Goal: Find specific page/section: Find specific page/section

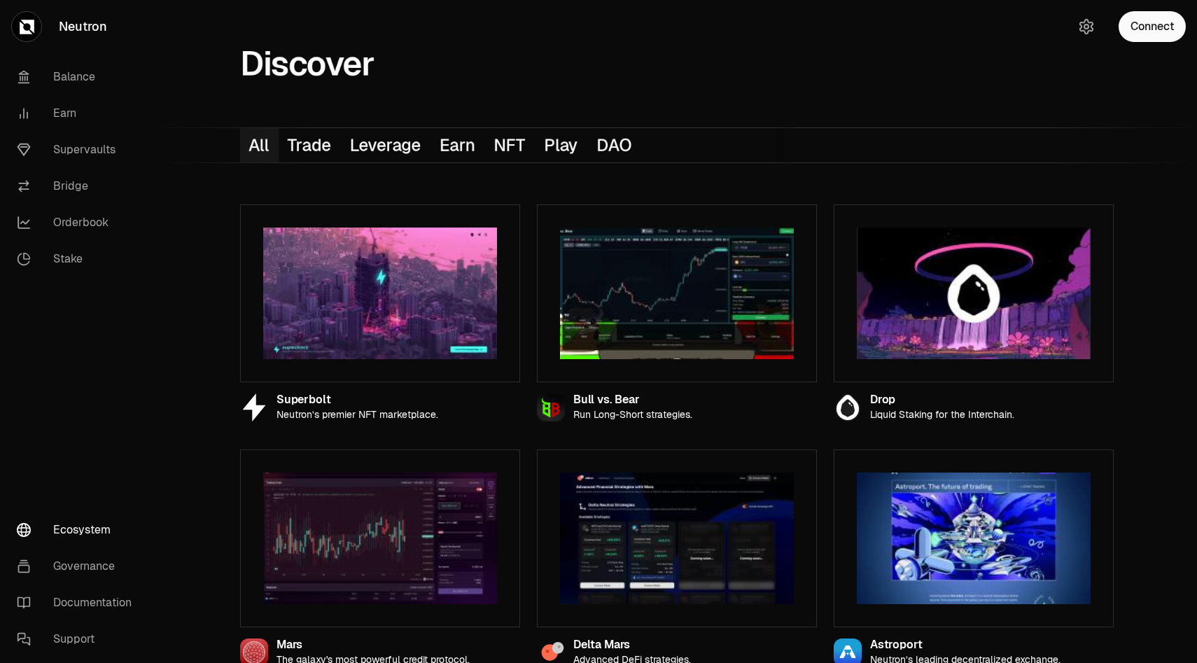
scroll to position [900, 0]
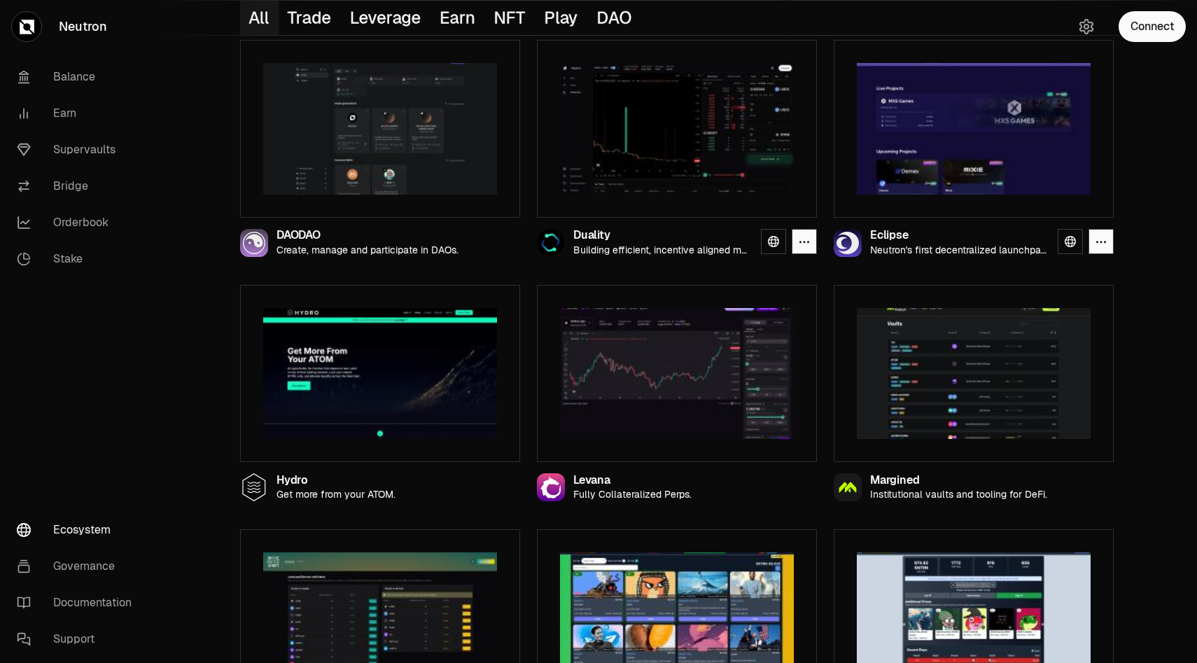
click at [617, 237] on div "Duality" at bounding box center [661, 236] width 176 height 12
click at [771, 244] on icon at bounding box center [773, 241] width 11 height 11
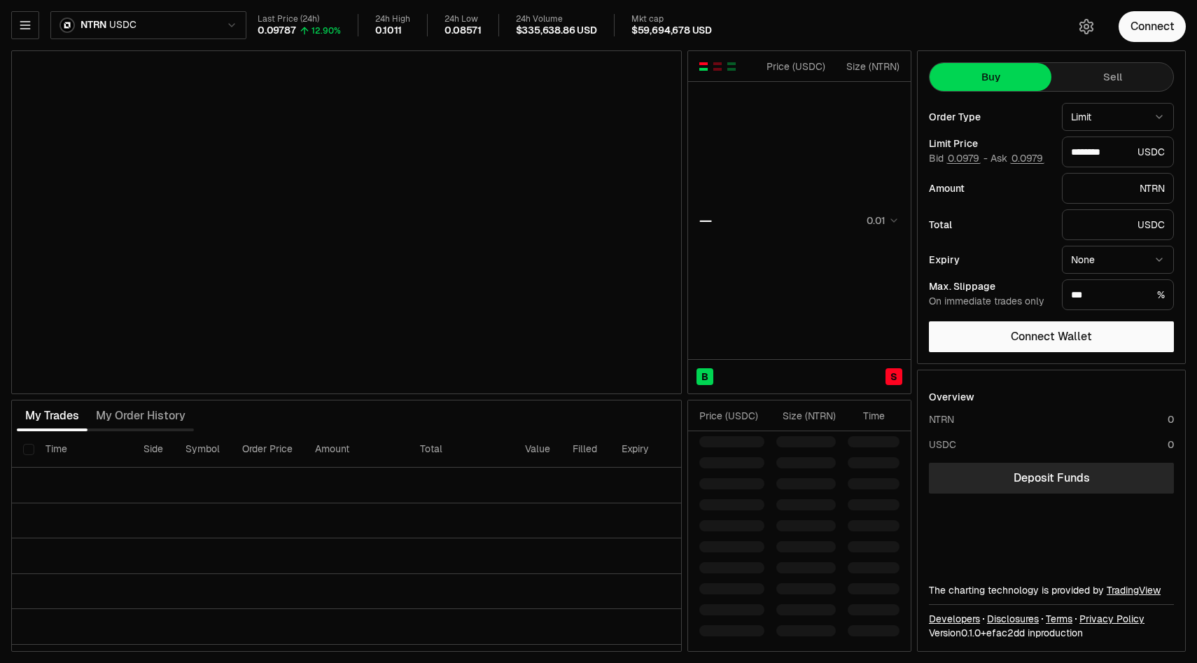
type input "********"
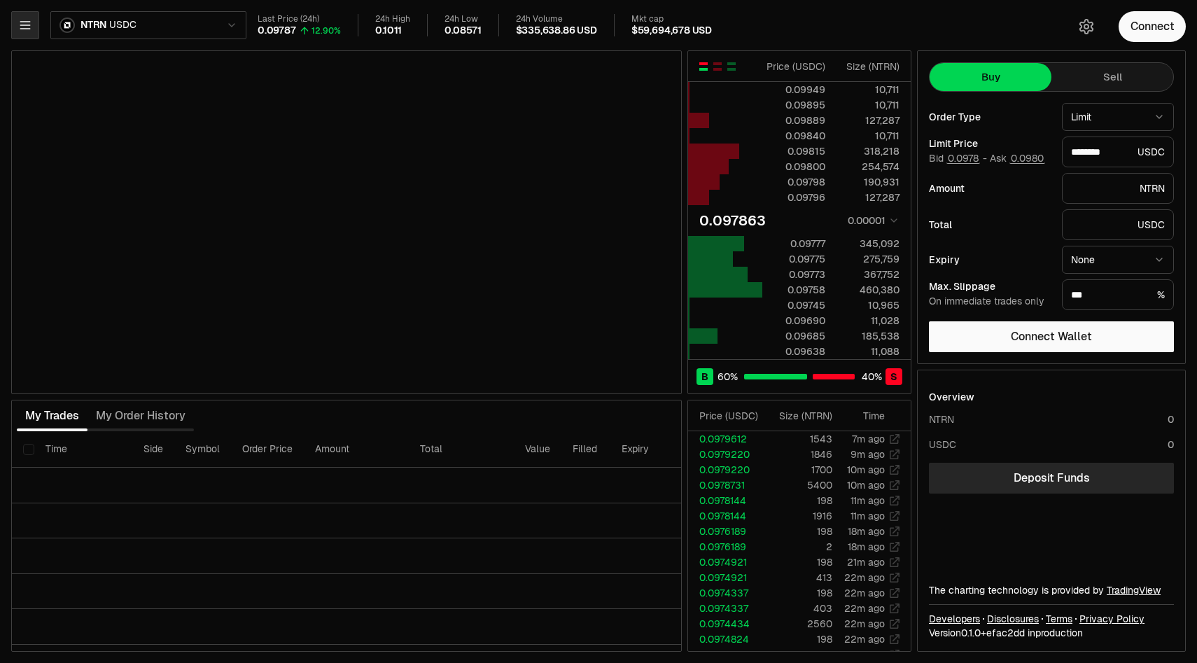
click at [24, 36] on button "button" at bounding box center [25, 25] width 28 height 28
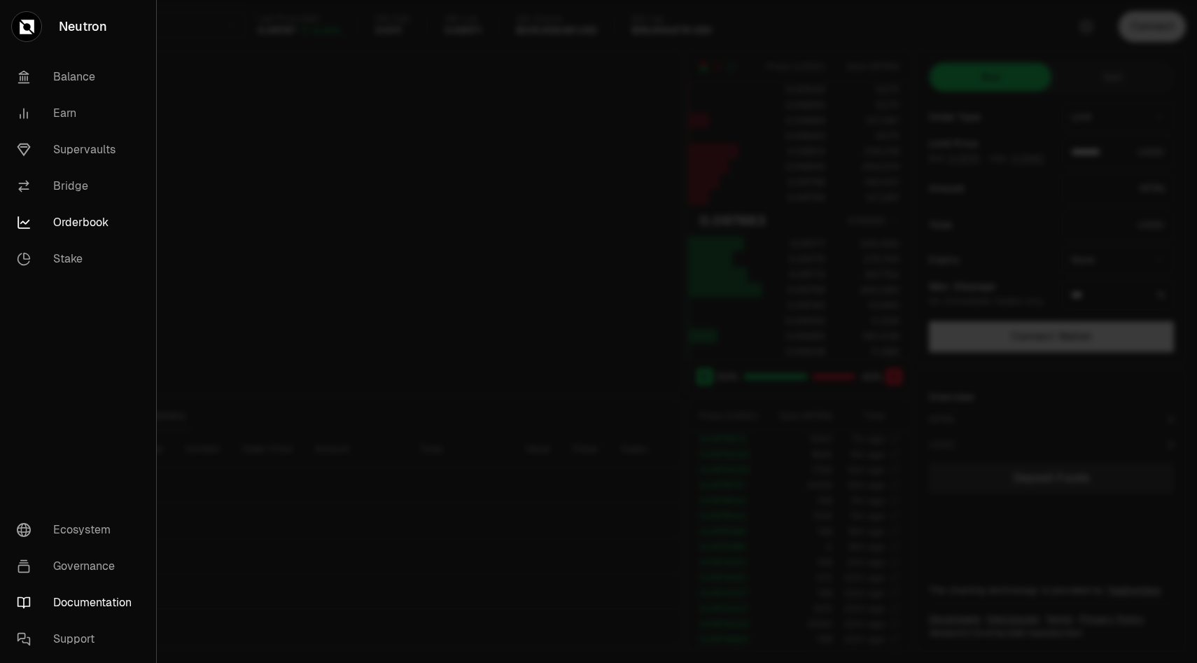
click at [88, 595] on link "Documentation" at bounding box center [78, 603] width 145 height 36
